Goal: Transaction & Acquisition: Purchase product/service

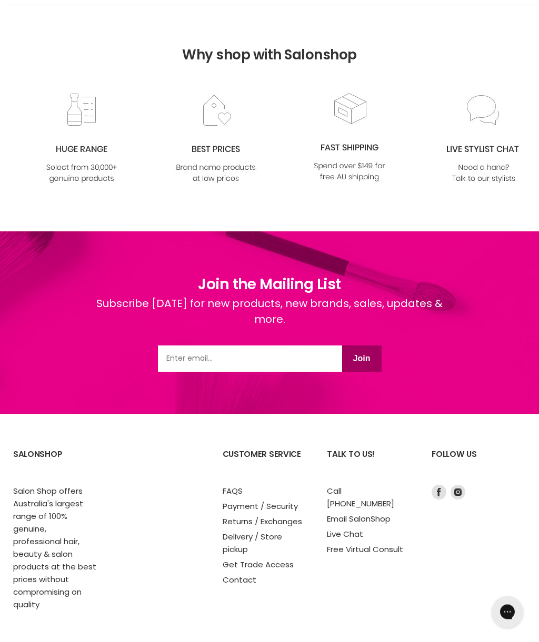
scroll to position [1455, 0]
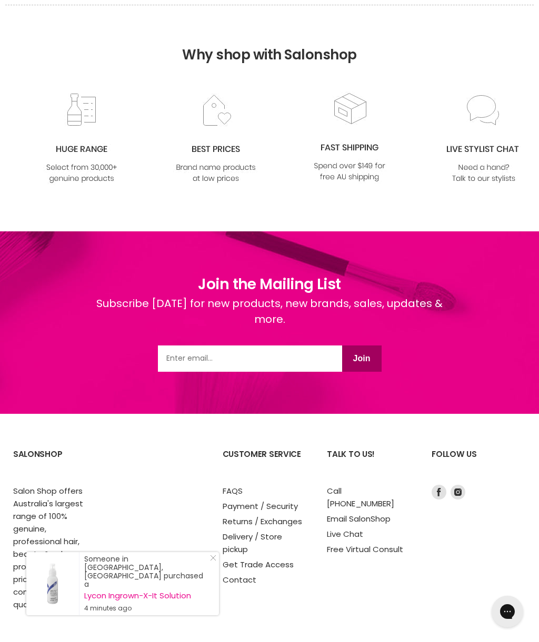
click at [232, 517] on link "Returns / Exchanges" at bounding box center [262, 522] width 79 height 11
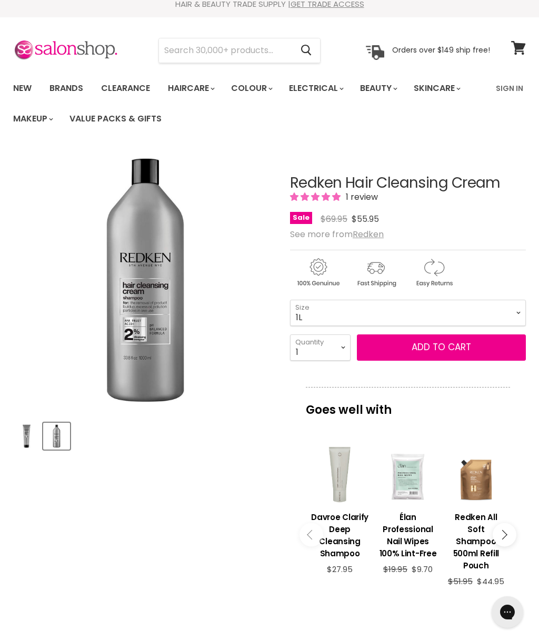
scroll to position [7, 0]
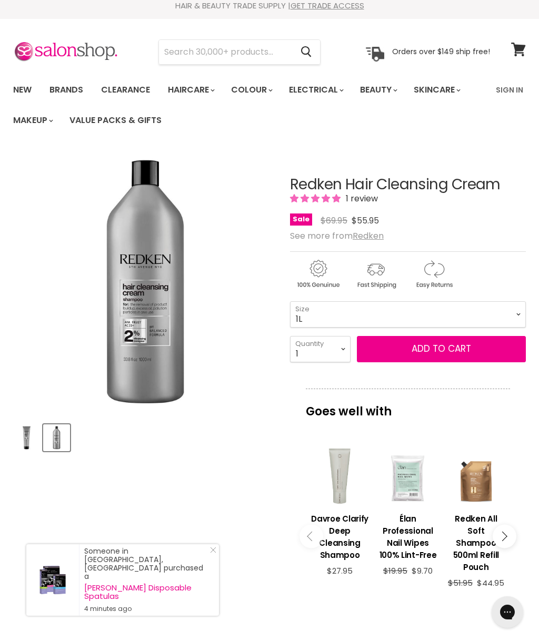
click at [436, 351] on span "Add to cart" at bounding box center [440, 349] width 59 height 13
click at [430, 350] on span "Add to cart" at bounding box center [440, 349] width 59 height 13
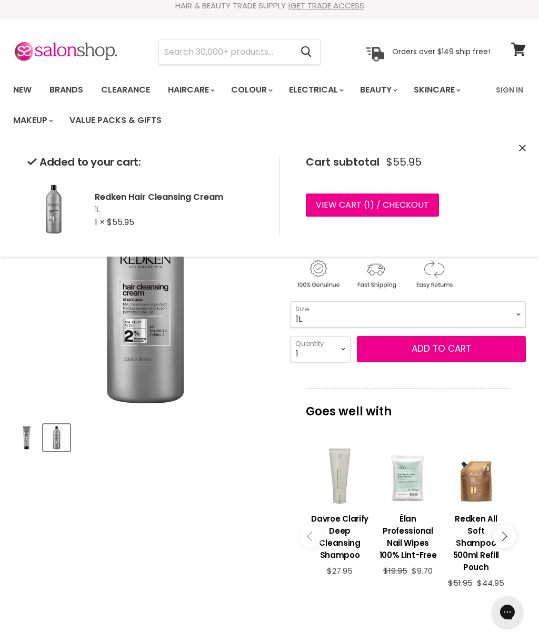
click at [395, 204] on link "View cart ( 1 ) / Checkout" at bounding box center [372, 205] width 133 height 23
